Goal: Information Seeking & Learning: Learn about a topic

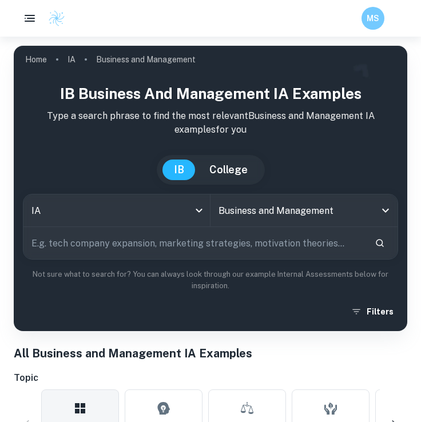
scroll to position [549, 0]
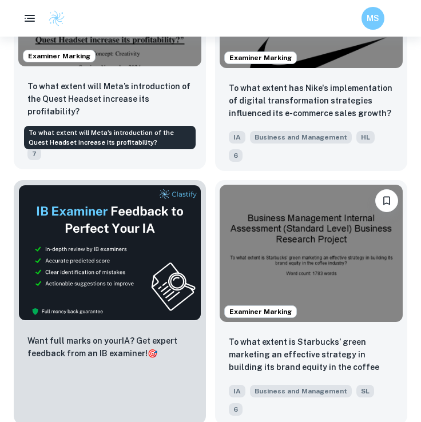
click at [122, 95] on p "To what extent will Meta’s introduction of the Quest Headset increase its profi…" at bounding box center [109, 99] width 165 height 38
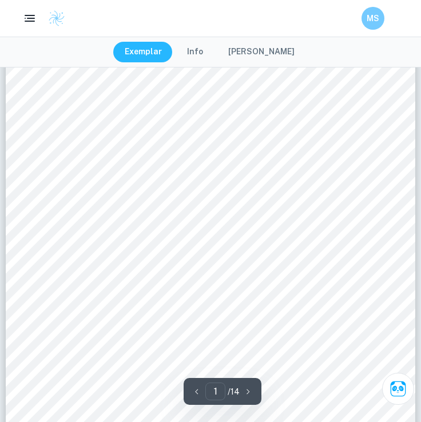
scroll to position [81, 0]
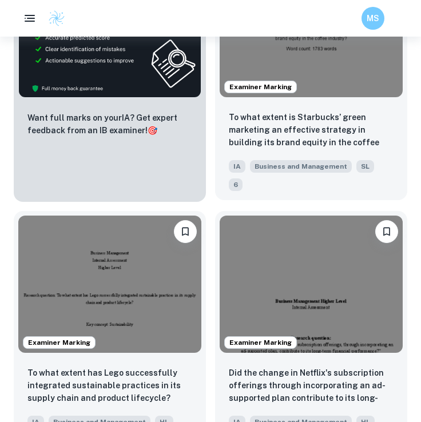
scroll to position [776, 0]
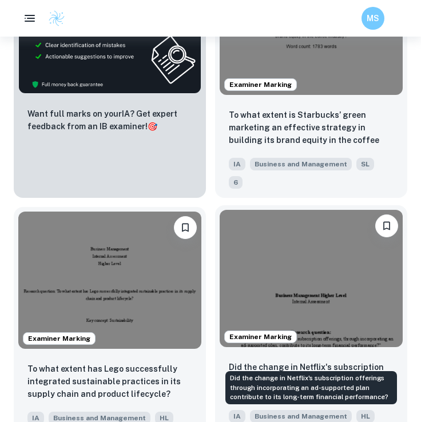
click at [289, 361] on p "Did the change in Netflix's subscription offerings through incorporating an ad-…" at bounding box center [311, 380] width 165 height 39
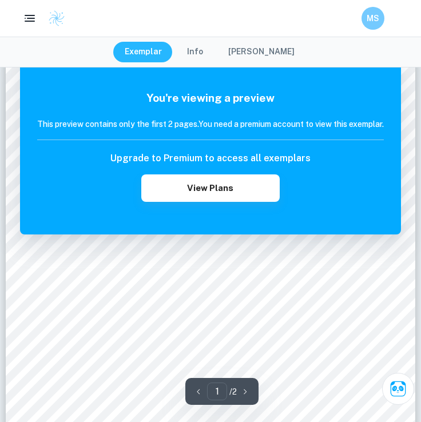
scroll to position [240, 0]
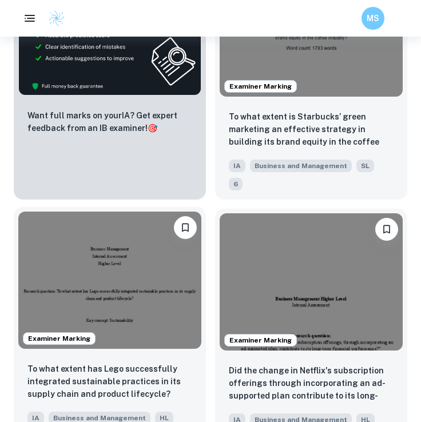
scroll to position [761, 0]
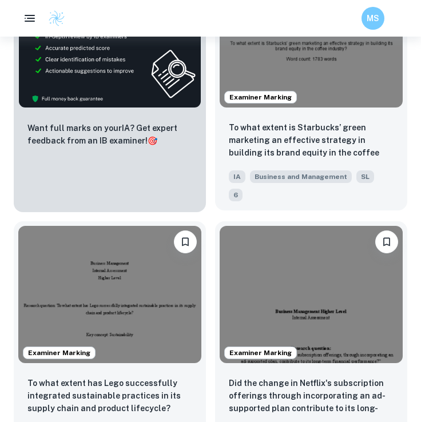
click at [279, 165] on div "Business and Management" at bounding box center [298, 174] width 106 height 18
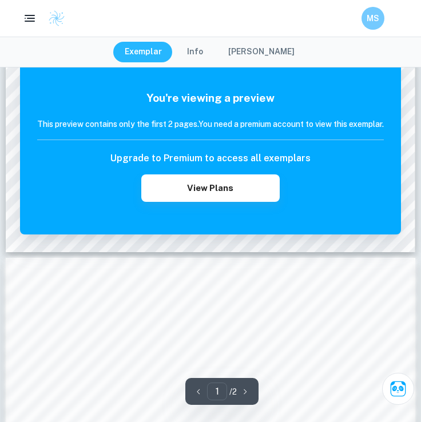
scroll to position [434, 0]
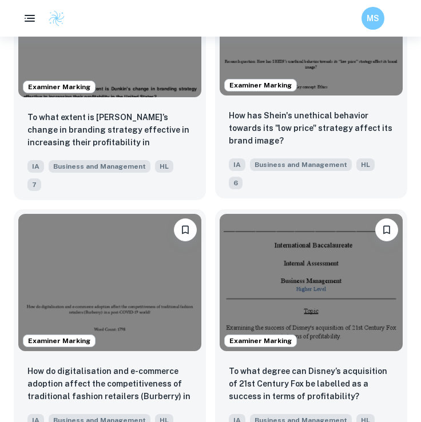
scroll to position [1549, 0]
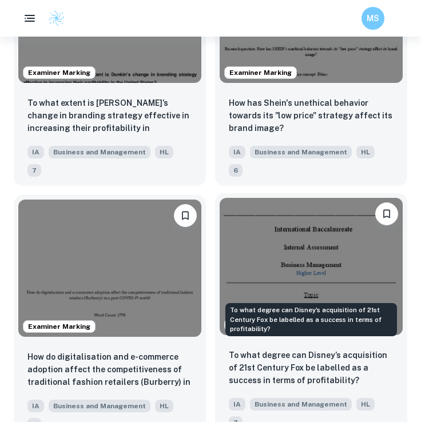
click at [294, 349] on p "To what degree can Disney’s acquisition of 21st Century Fox be labelled as a su…" at bounding box center [311, 368] width 165 height 38
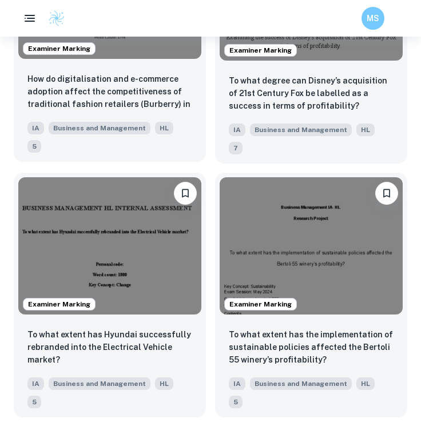
scroll to position [1836, 0]
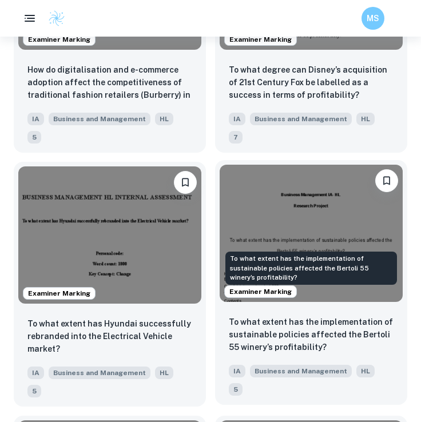
click at [282, 315] on p "To what extent has the implementation of sustainable policies affected the Bert…" at bounding box center [311, 334] width 165 height 38
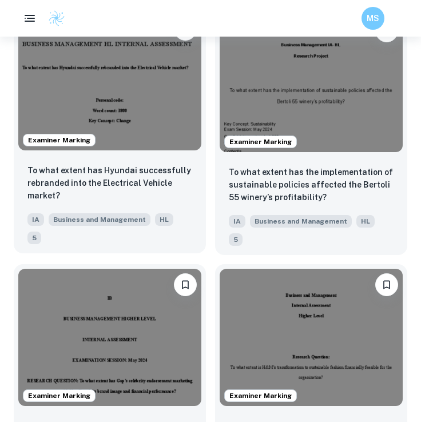
scroll to position [1990, 0]
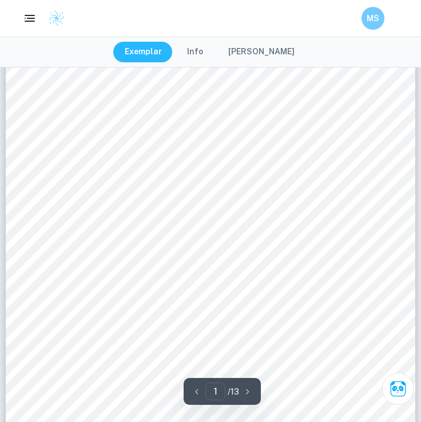
scroll to position [205, 0]
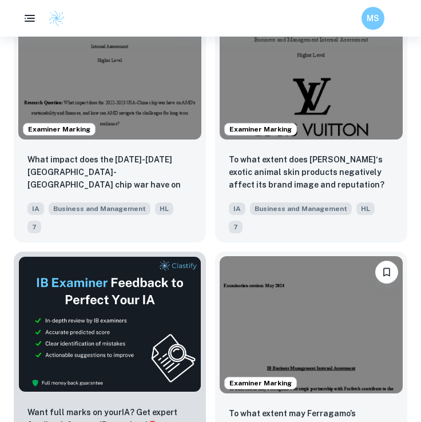
scroll to position [2513, 0]
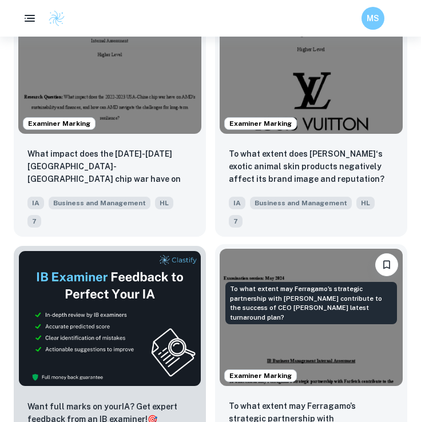
click at [289, 399] on p "To what extent may Ferragamo’s strategic partnership with [PERSON_NAME] contrib…" at bounding box center [311, 418] width 165 height 39
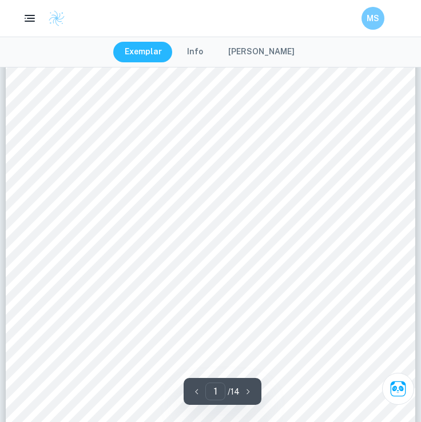
scroll to position [139, 0]
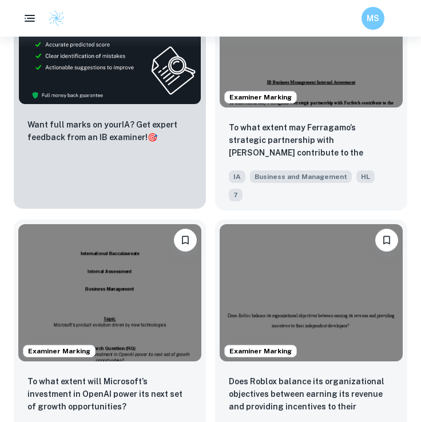
scroll to position [2801, 0]
